Goal: Task Accomplishment & Management: Manage account settings

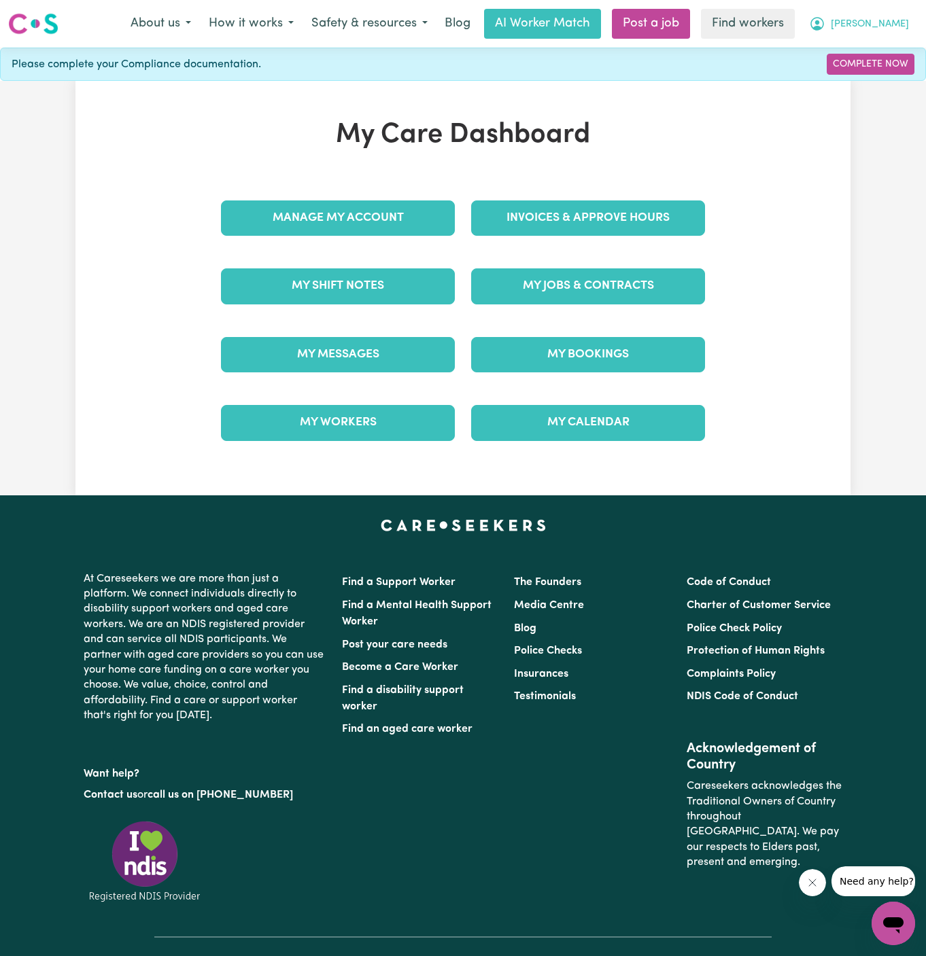
click at [884, 24] on span "[PERSON_NAME]" at bounding box center [869, 24] width 78 height 15
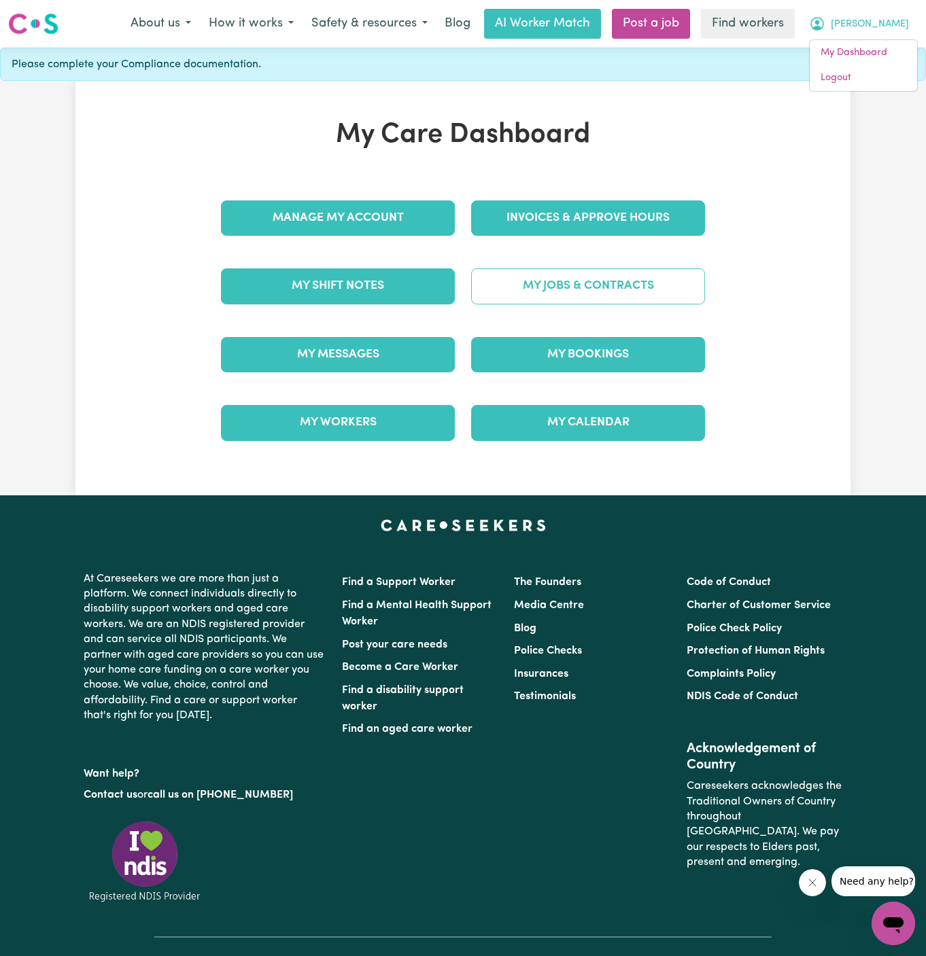
click at [597, 289] on link "My Jobs & Contracts" at bounding box center [588, 285] width 234 height 35
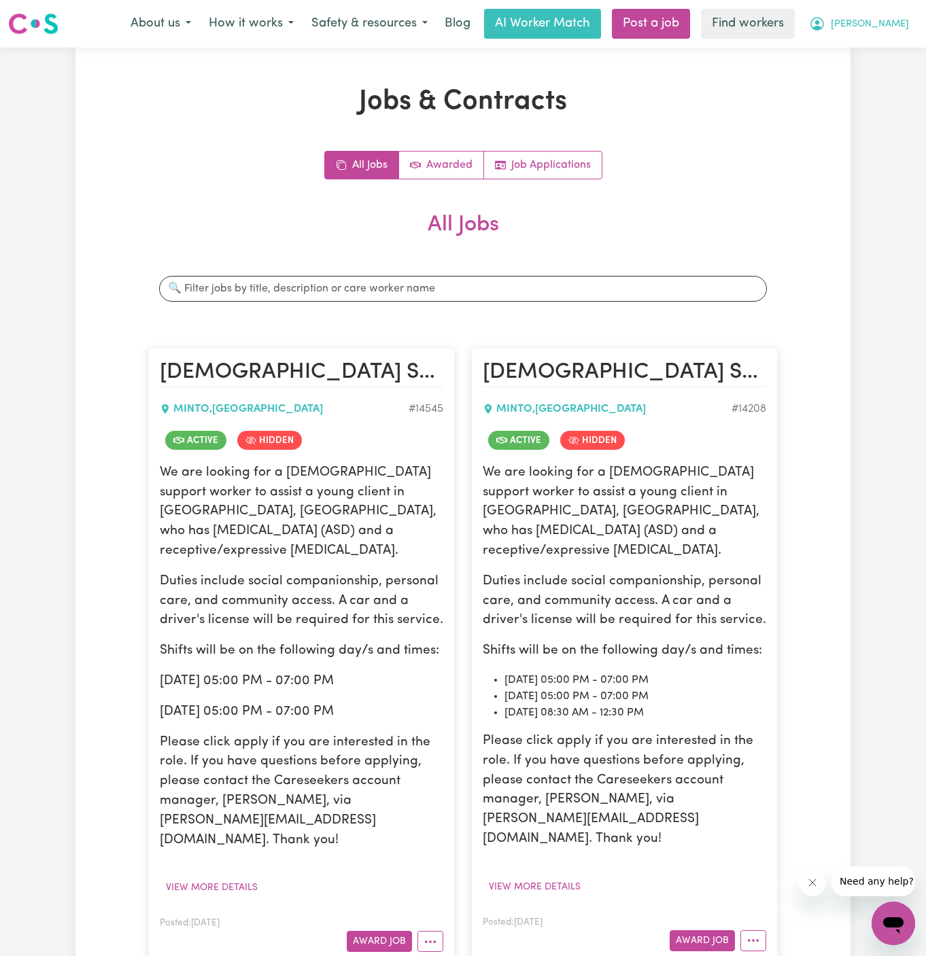
click at [895, 21] on span "[PERSON_NAME]" at bounding box center [869, 24] width 78 height 15
click at [895, 35] on button "[PERSON_NAME]" at bounding box center [859, 24] width 118 height 29
click at [893, 15] on button "[PERSON_NAME]" at bounding box center [859, 24] width 118 height 29
click at [877, 47] on link "My Dashboard" at bounding box center [862, 53] width 107 height 26
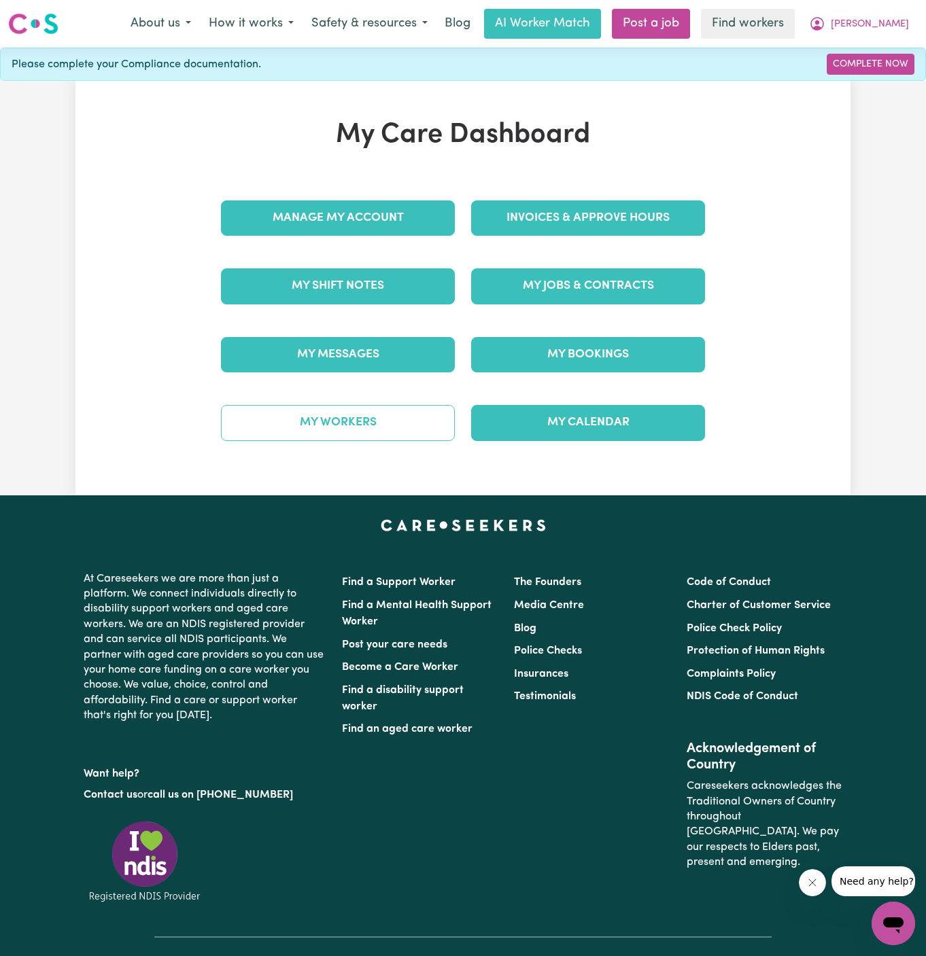
click at [368, 429] on link "My Workers" at bounding box center [338, 422] width 234 height 35
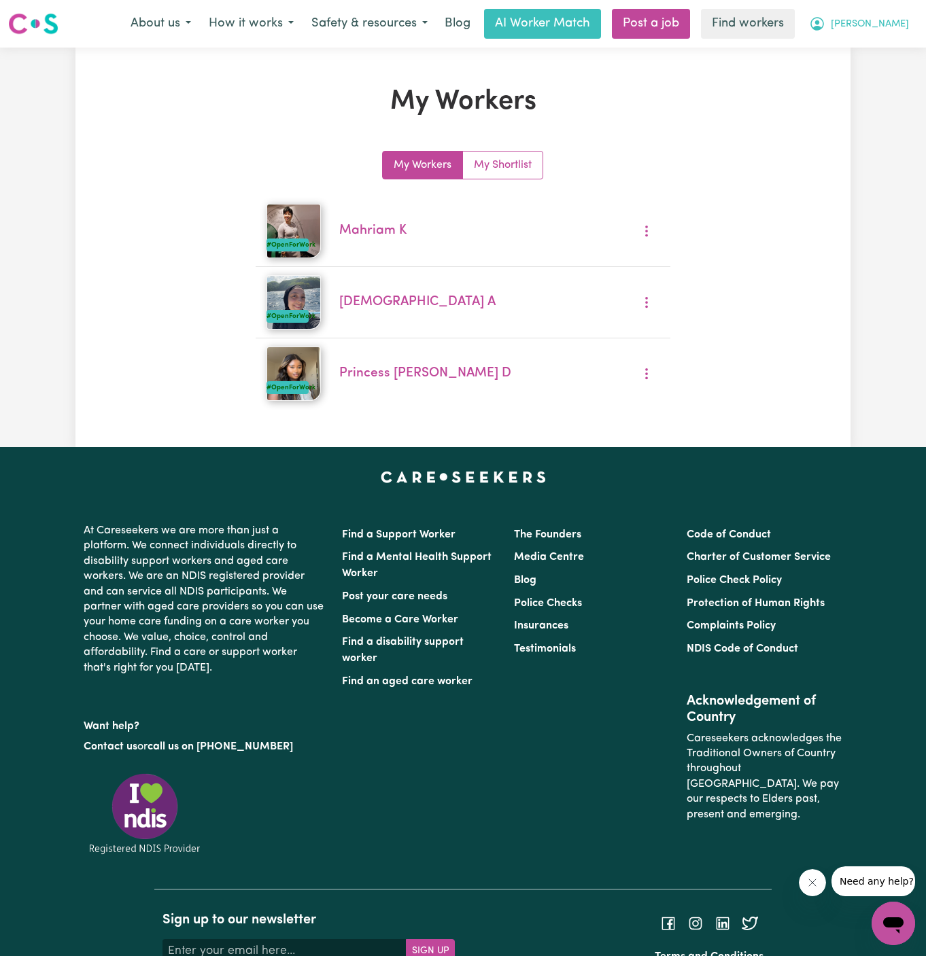
click at [894, 25] on span "[PERSON_NAME]" at bounding box center [869, 24] width 78 height 15
click at [894, 40] on link "My Dashboard" at bounding box center [862, 53] width 107 height 26
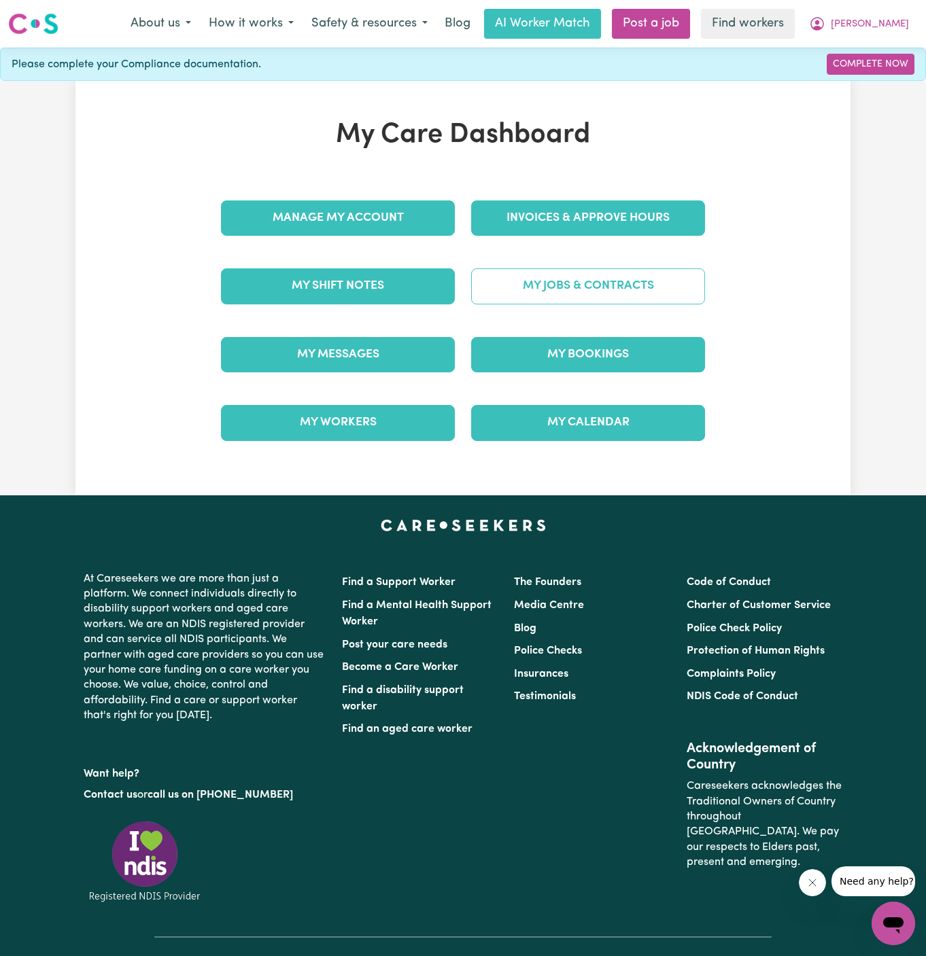
click at [598, 288] on link "My Jobs & Contracts" at bounding box center [588, 285] width 234 height 35
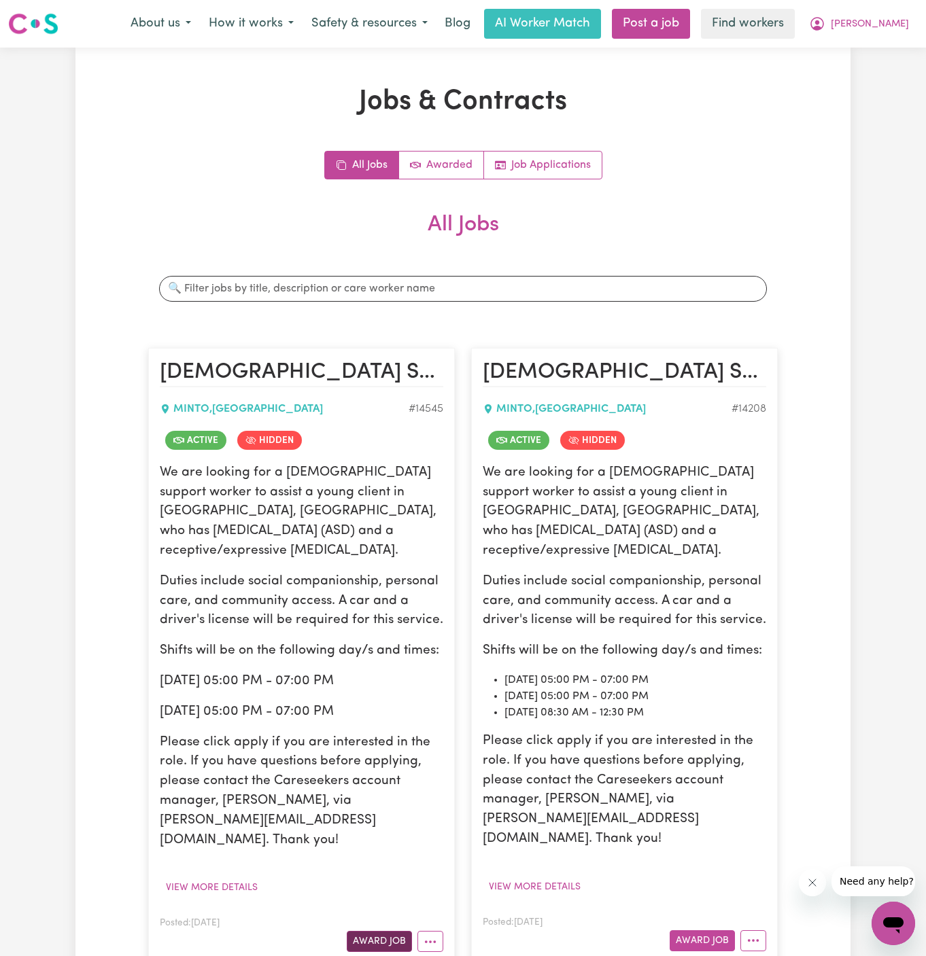
click at [381, 931] on button "Award Job" at bounding box center [379, 941] width 65 height 21
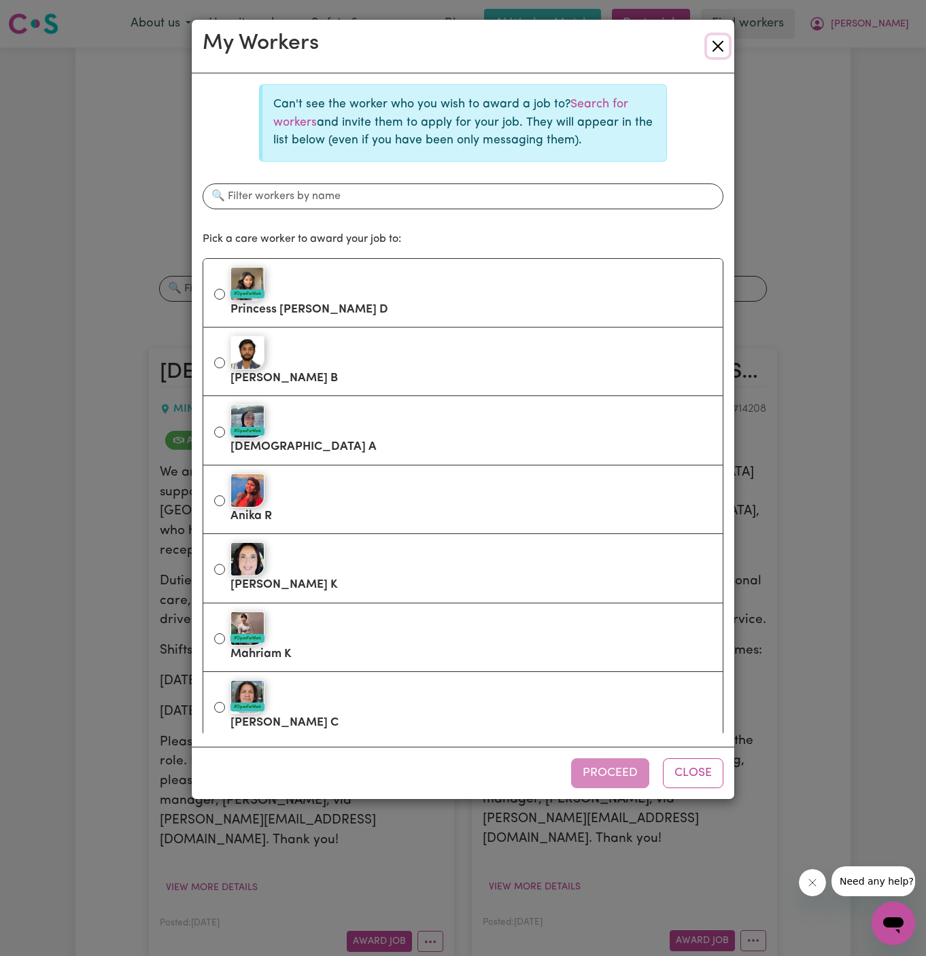
click at [722, 46] on button "Close" at bounding box center [718, 46] width 22 height 22
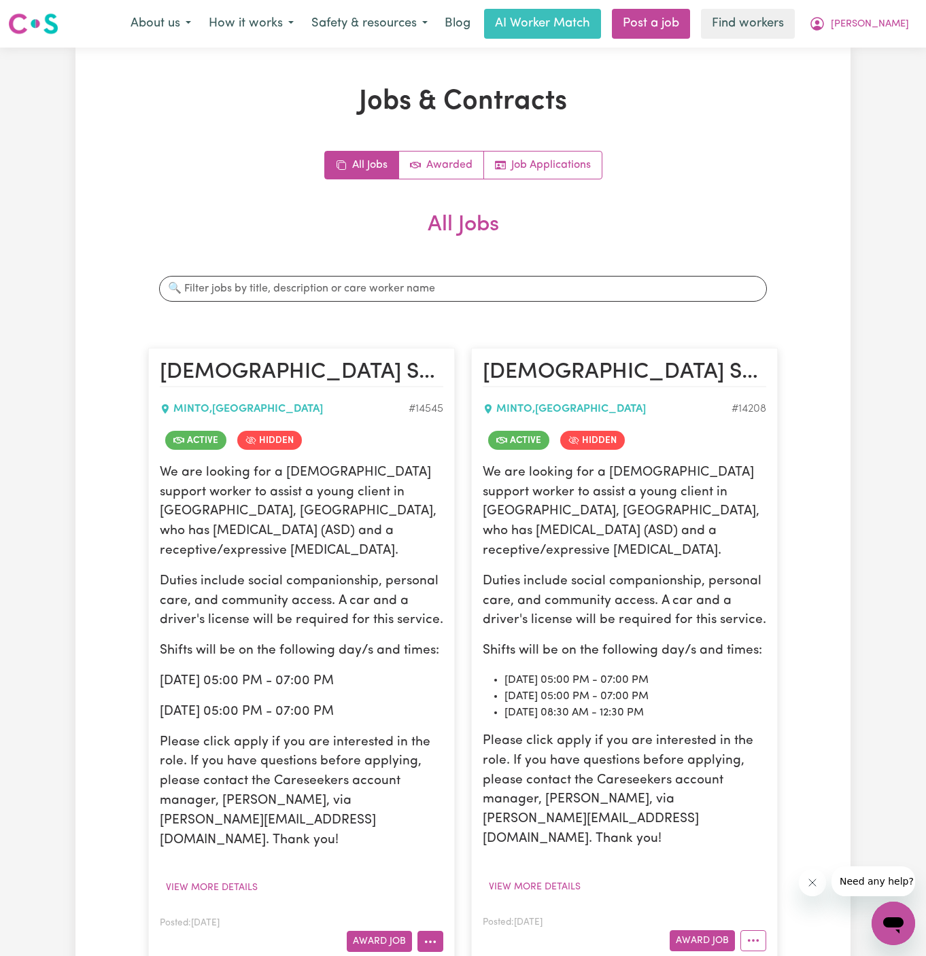
click at [430, 935] on icon "More options" at bounding box center [430, 942] width 14 height 14
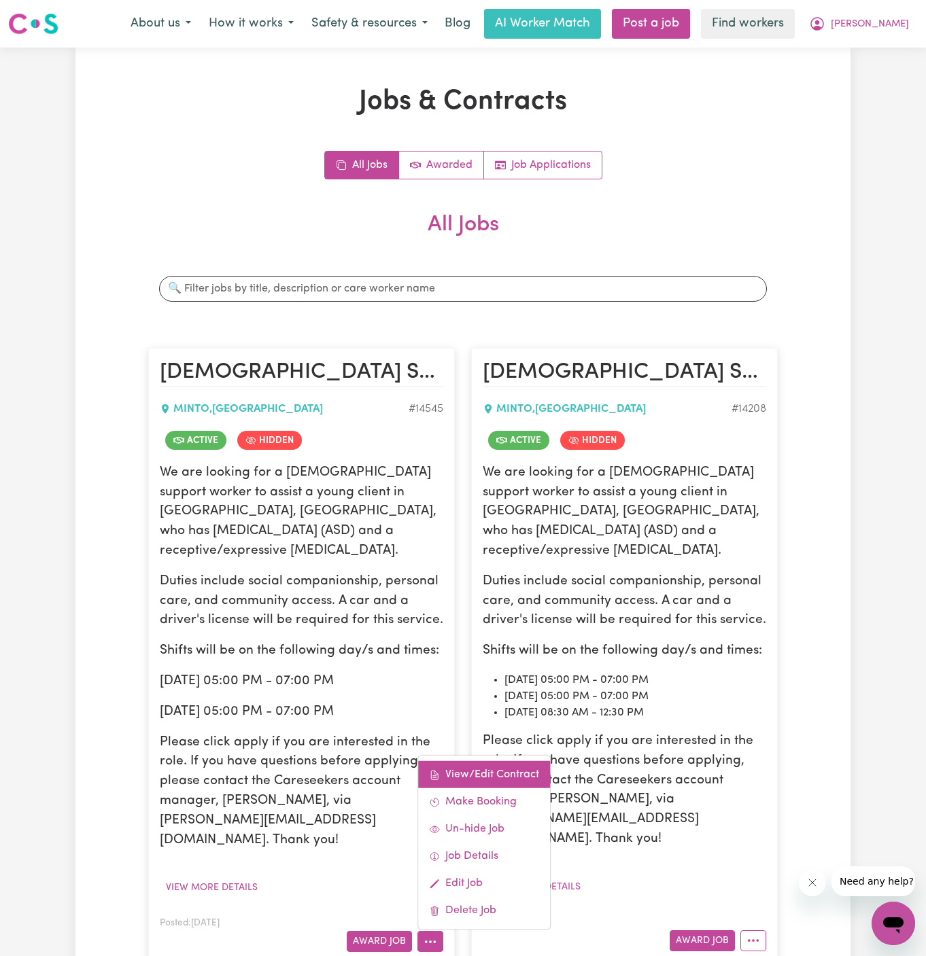
click at [487, 761] on link "View/Edit Contract" at bounding box center [484, 774] width 132 height 27
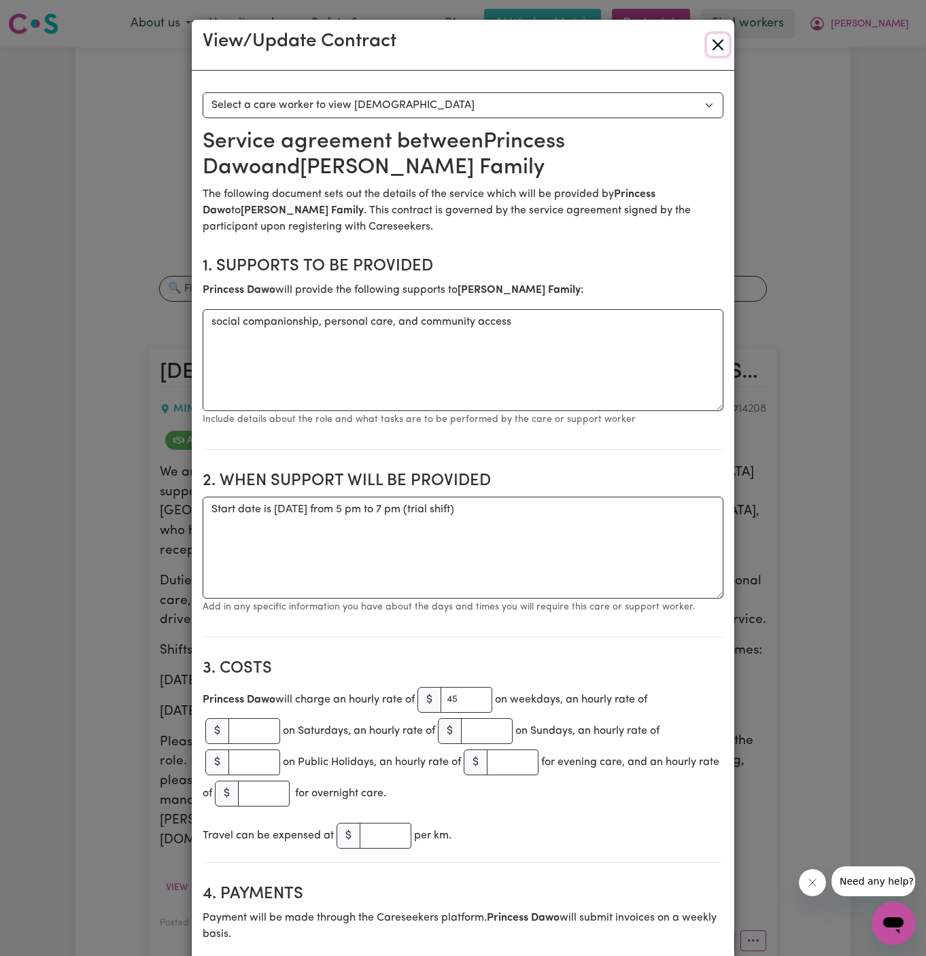
click at [716, 46] on button "Close" at bounding box center [718, 45] width 22 height 22
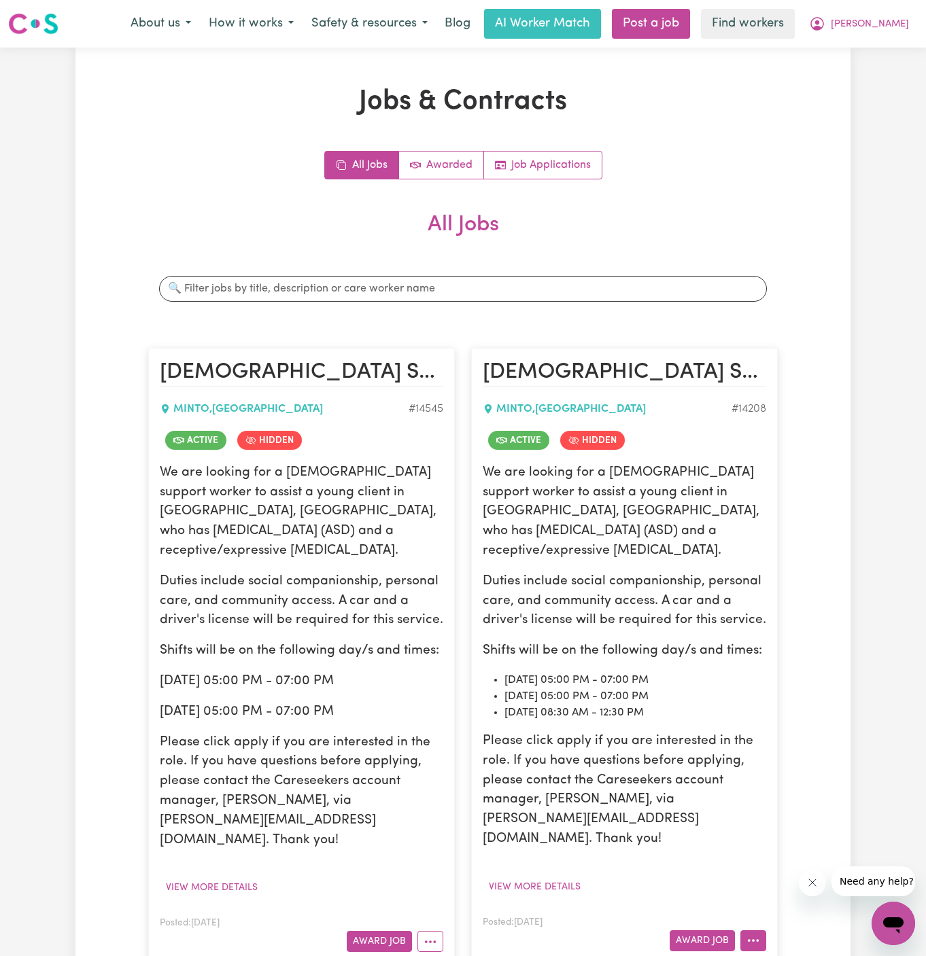
click at [753, 934] on icon "More options" at bounding box center [753, 941] width 14 height 14
click at [789, 760] on link "View/Edit Contract" at bounding box center [807, 773] width 132 height 27
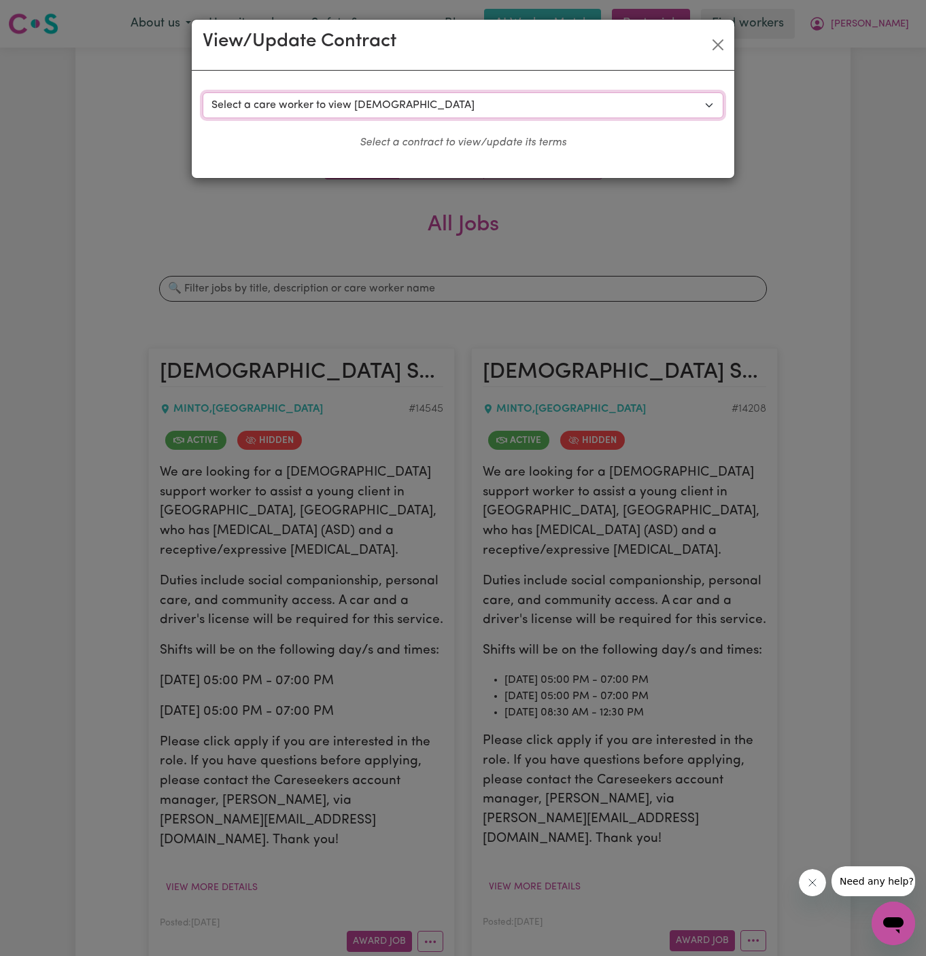
click at [359, 111] on select "Select a care worker to view [DEMOGRAPHIC_DATA] #10171 - [PERSON_NAME] (contrac…" at bounding box center [463, 105] width 521 height 26
select select "9956"
click at [203, 92] on select "Select a care worker to view [DEMOGRAPHIC_DATA] #10171 - [PERSON_NAME] (contrac…" at bounding box center [463, 105] width 521 height 26
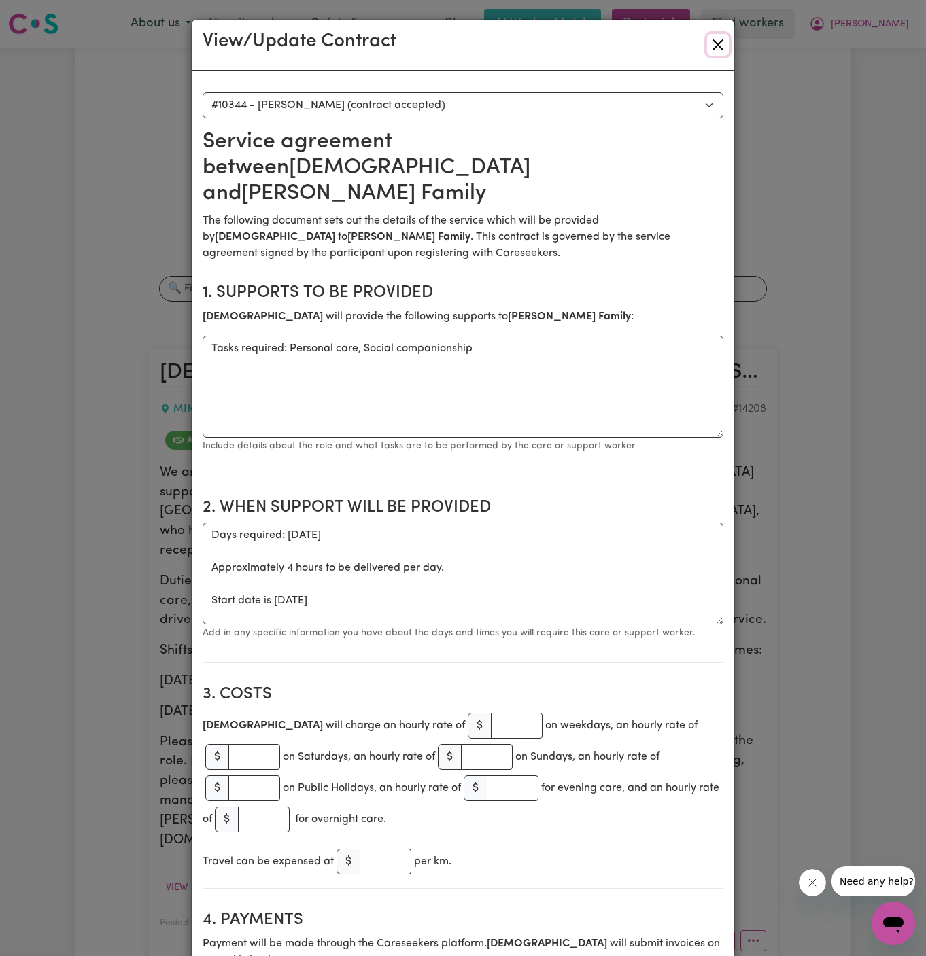
click at [718, 36] on button "Close" at bounding box center [718, 45] width 22 height 22
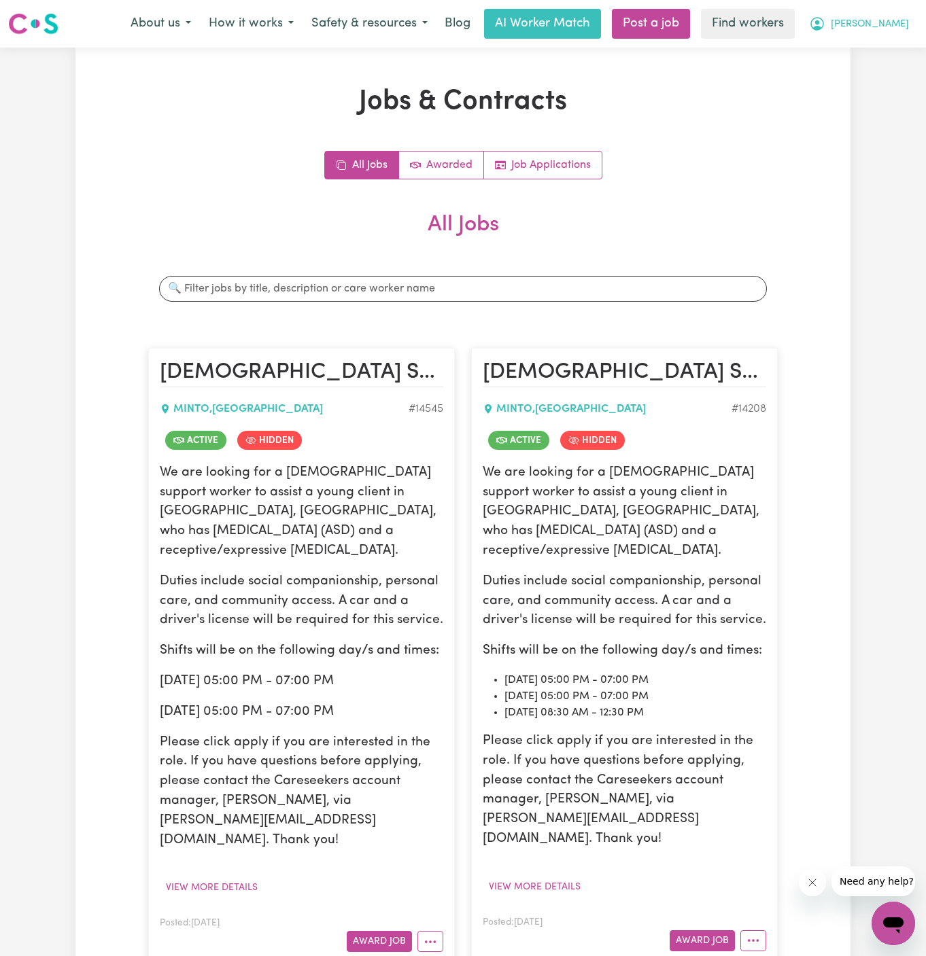
click at [905, 20] on button "[PERSON_NAME]" at bounding box center [859, 24] width 118 height 29
click at [889, 75] on link "Logout" at bounding box center [862, 78] width 107 height 26
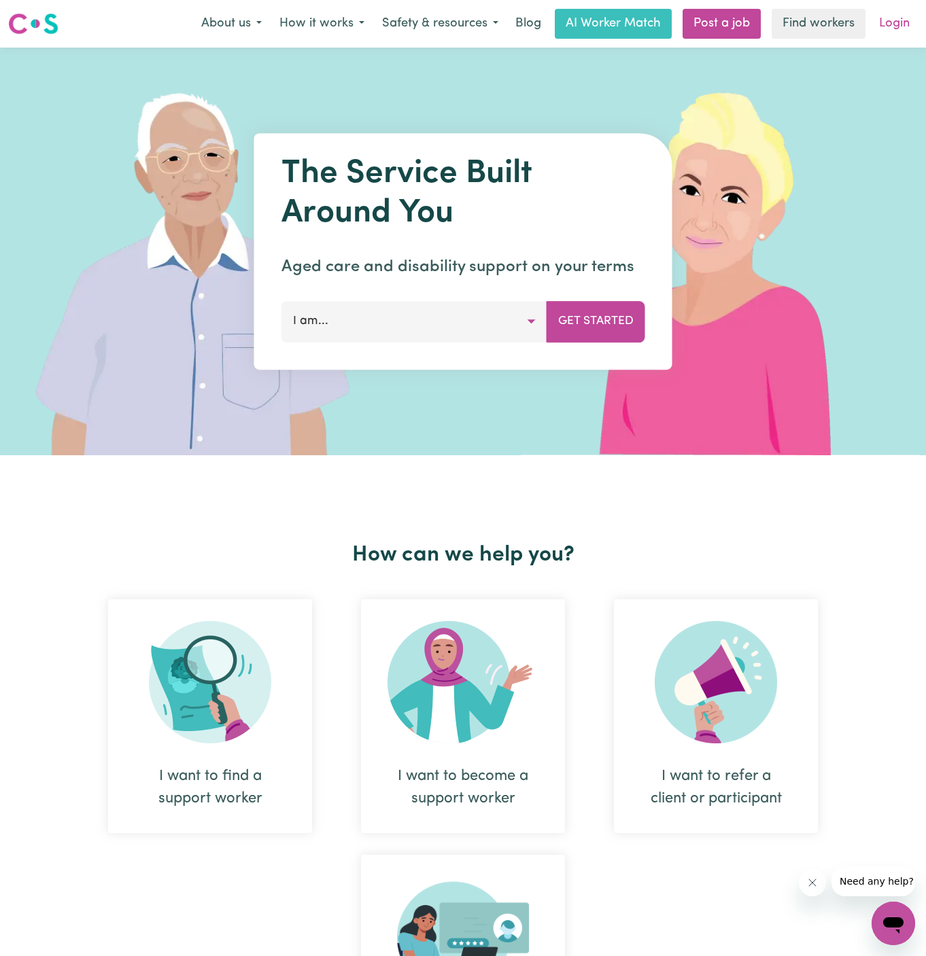
click at [896, 30] on link "Login" at bounding box center [894, 24] width 47 height 30
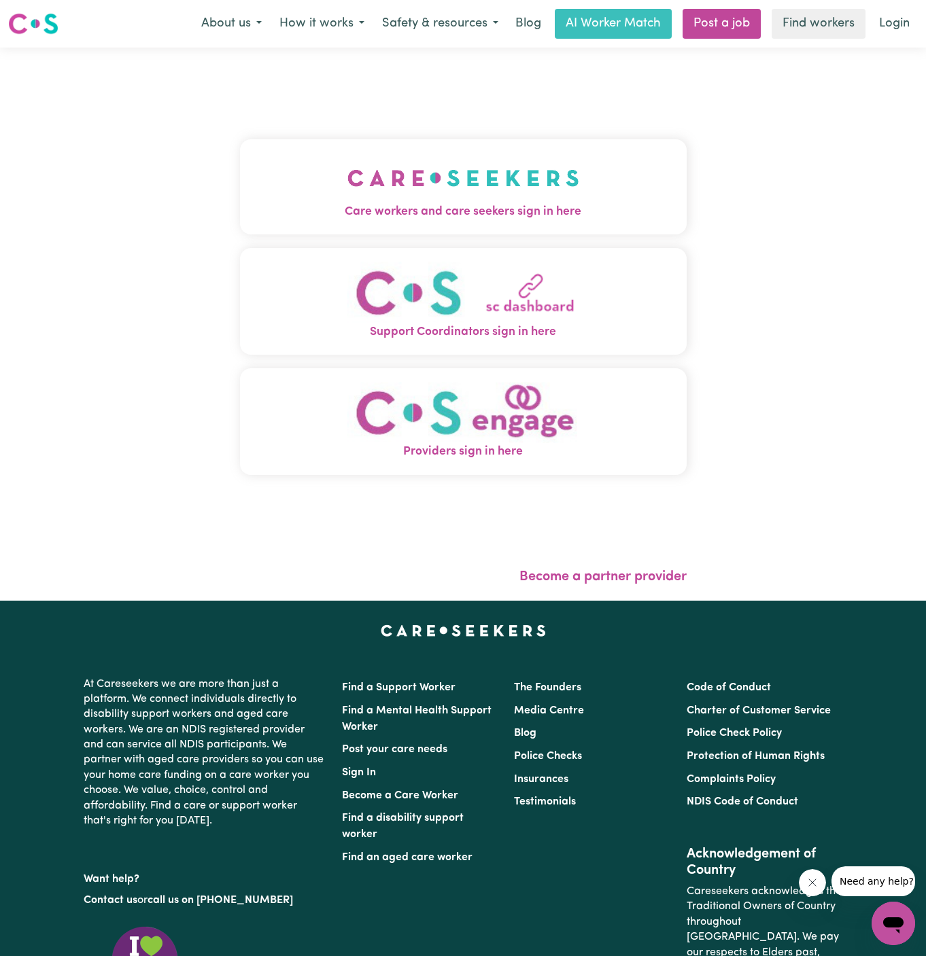
click at [591, 171] on button "Care workers and care seekers sign in here" at bounding box center [463, 186] width 446 height 95
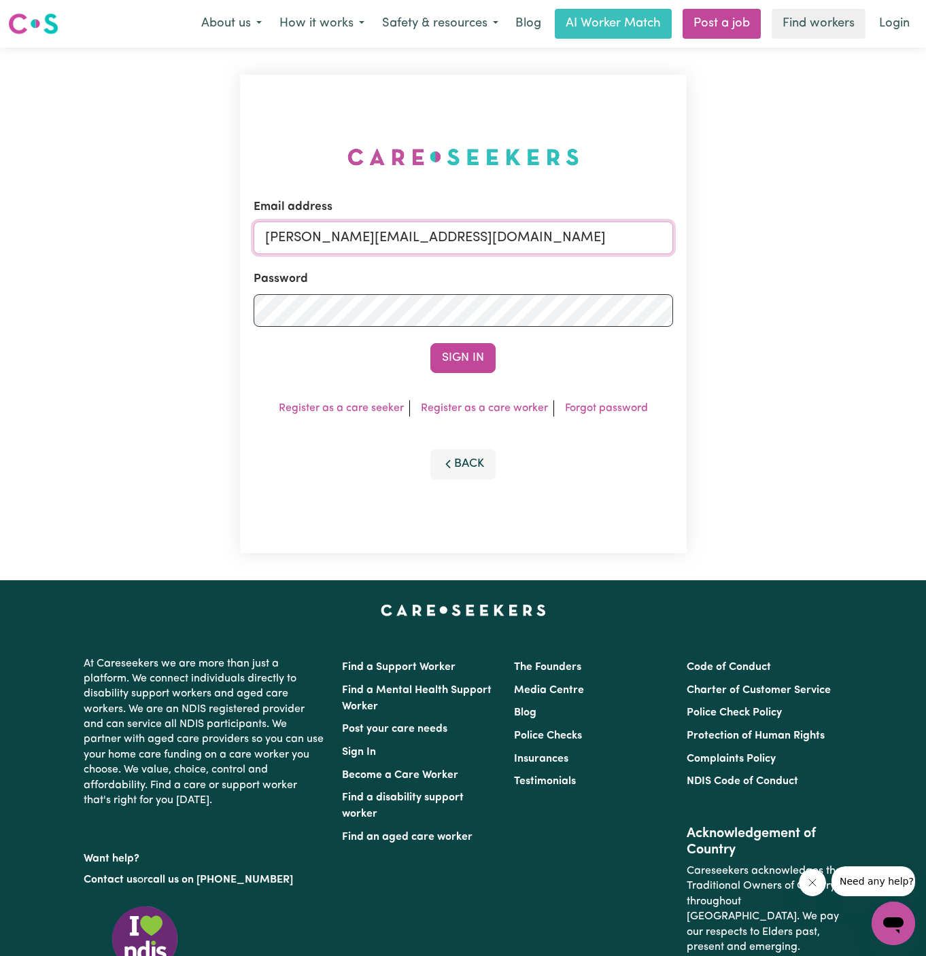
click at [576, 241] on input "[PERSON_NAME][EMAIL_ADDRESS][DOMAIN_NAME]" at bounding box center [462, 238] width 419 height 33
drag, startPoint x: 338, startPoint y: 243, endPoint x: 635, endPoint y: 247, distance: 297.0
click at [635, 247] on input "[EMAIL_ADDRESS][DOMAIN_NAME]" at bounding box center [462, 238] width 419 height 33
click at [478, 366] on button "Sign In" at bounding box center [462, 358] width 65 height 30
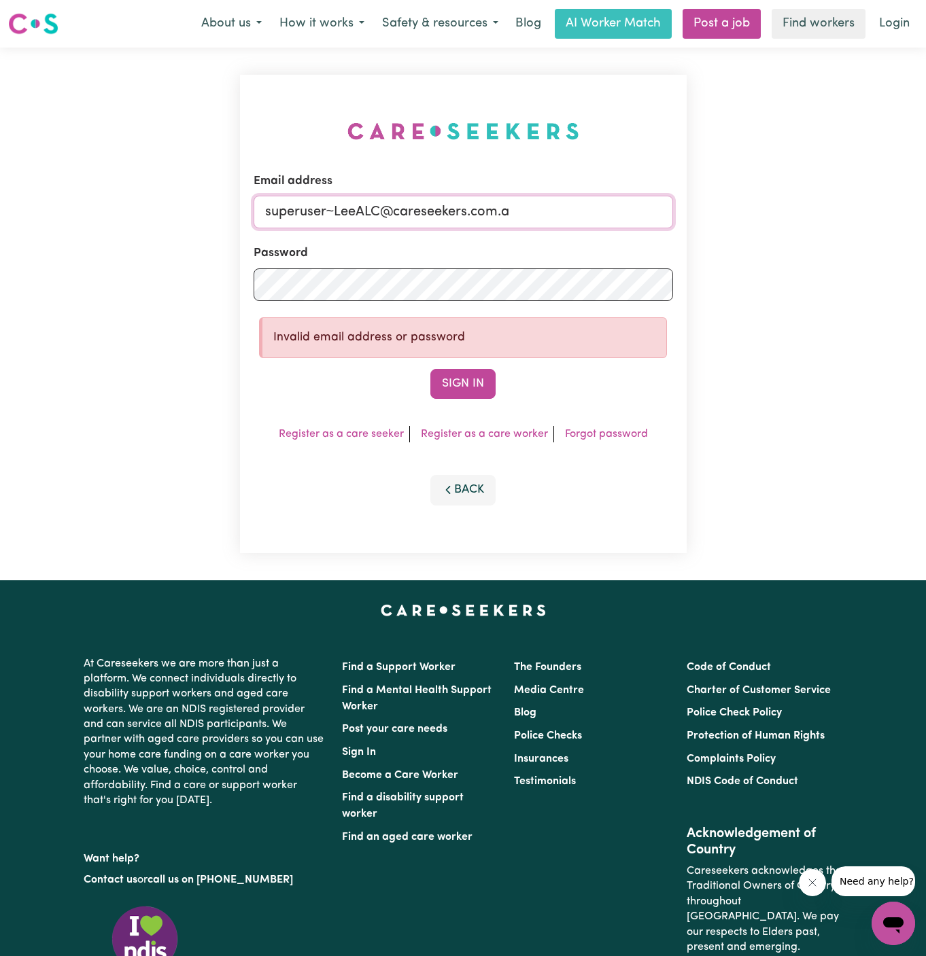
click at [576, 211] on input "superuser~LeeALC@careseekers.com.a" at bounding box center [462, 212] width 419 height 33
type input "[EMAIL_ADDRESS][DOMAIN_NAME]"
click at [430, 369] on button "Sign In" at bounding box center [462, 384] width 65 height 30
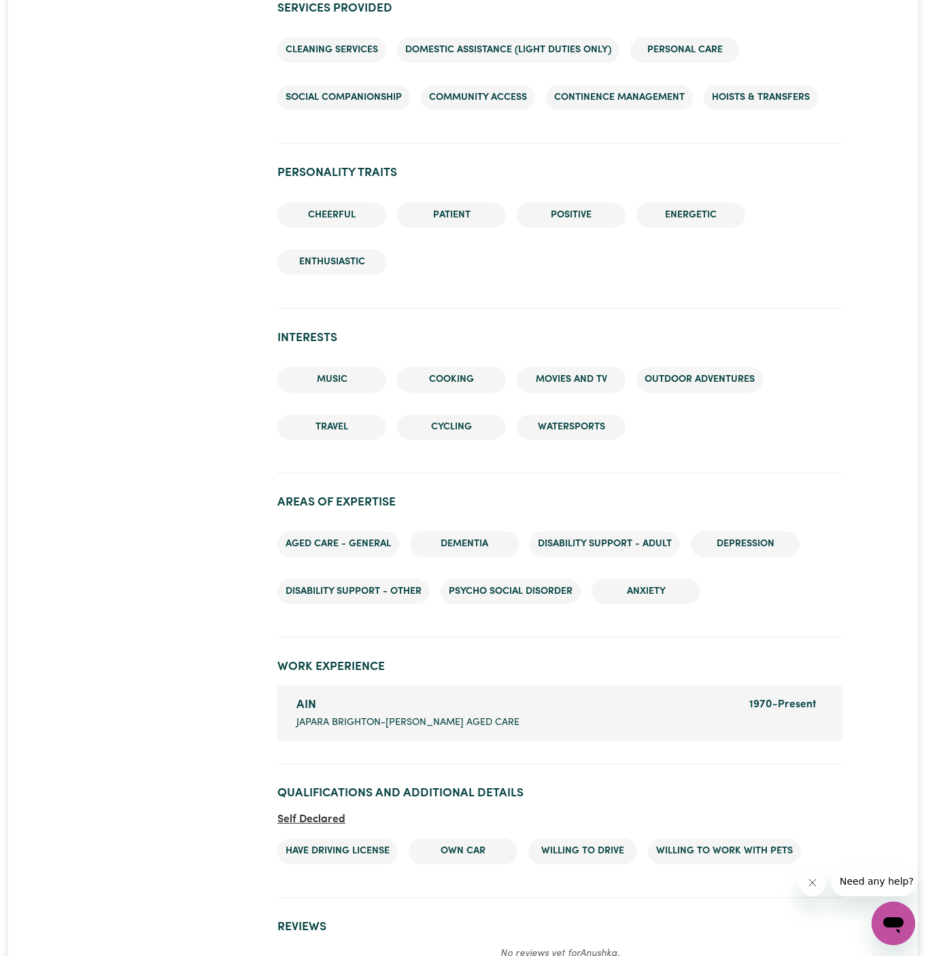
scroll to position [1513, 0]
